Goal: Navigation & Orientation: Find specific page/section

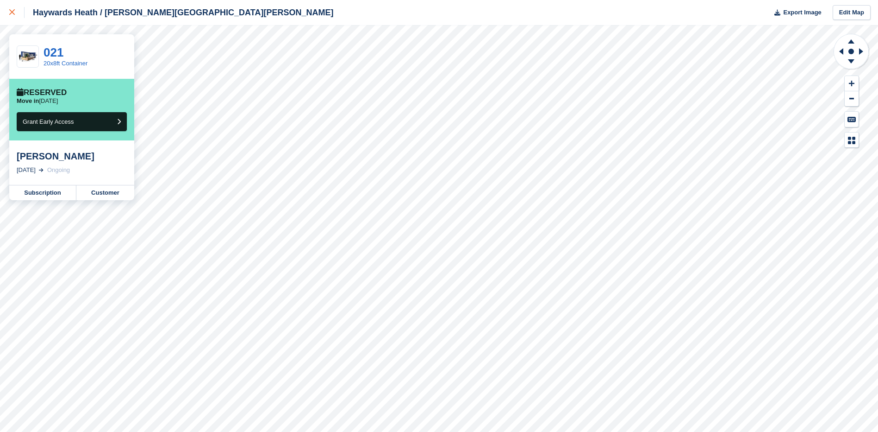
click at [14, 11] on icon at bounding box center [12, 12] width 6 height 6
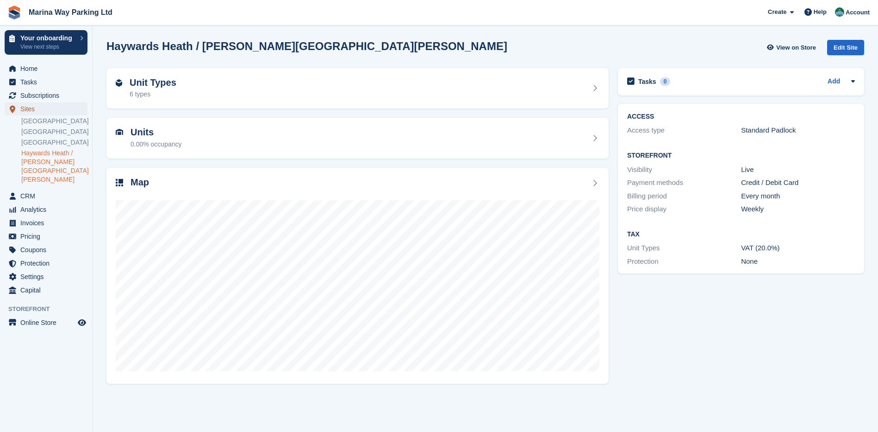
click at [28, 109] on span "Sites" at bounding box center [48, 108] width 56 height 13
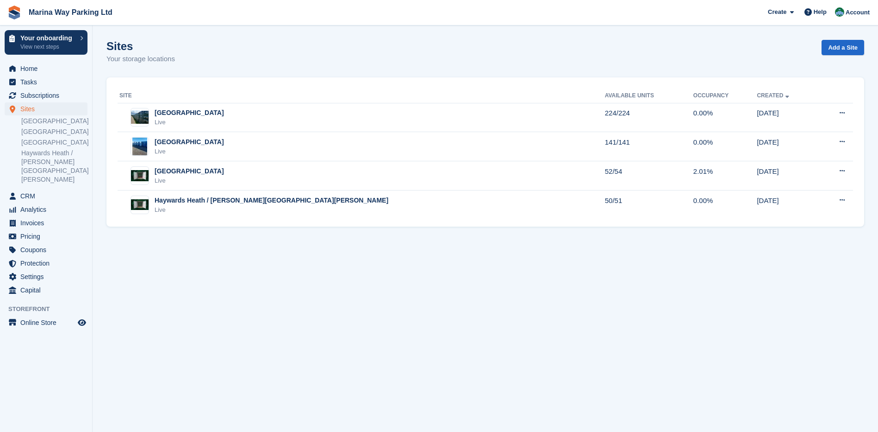
click at [624, 312] on section "Sites Your storage locations Add a Site Site Available Units Occupancy Created …" at bounding box center [486, 216] width 786 height 432
click at [325, 288] on section "Sites Your storage locations Add a Site Site Available Units Occupancy Created …" at bounding box center [486, 216] width 786 height 432
